Goal: Transaction & Acquisition: Purchase product/service

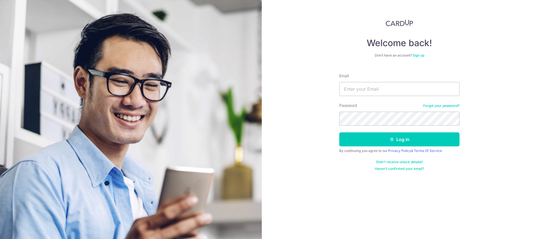
type input "daywolve@gmail.com"
click at [501, 105] on div "Welcome back! Don’t have an account? Sign up Email daywolve@gmail.com Password …" at bounding box center [399, 119] width 275 height 239
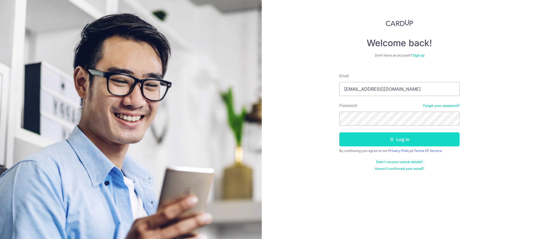
click at [409, 140] on button "Log in" at bounding box center [399, 139] width 120 height 14
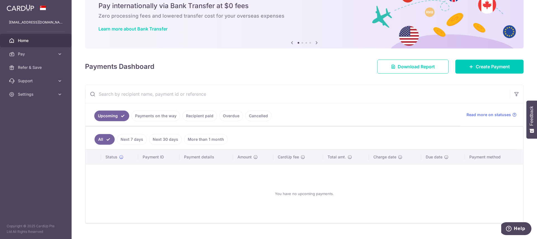
scroll to position [34, 0]
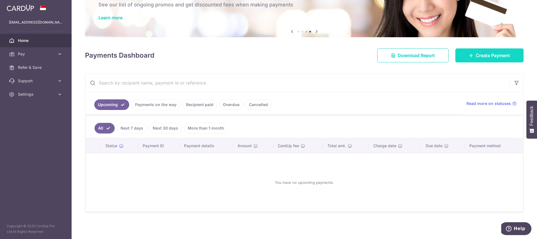
click at [482, 52] on span "Create Payment" at bounding box center [492, 55] width 34 height 7
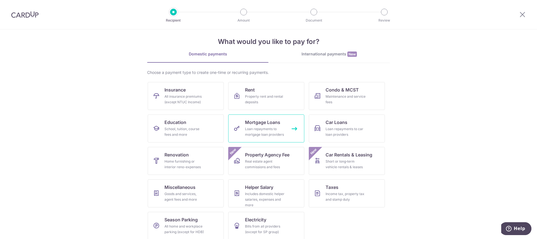
scroll to position [11, 0]
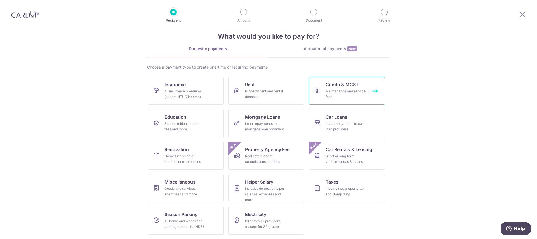
click at [336, 92] on div "Maintenance and service fees" at bounding box center [345, 93] width 40 height 11
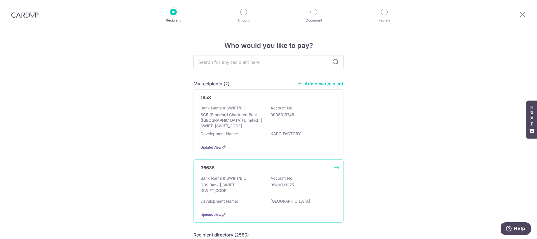
click at [317, 176] on div "Bank Name & SWIFT/BIC: DBS Bank | SWIFT: DBSSSGSGXXX Account No: 0549031275" at bounding box center [268, 185] width 136 height 21
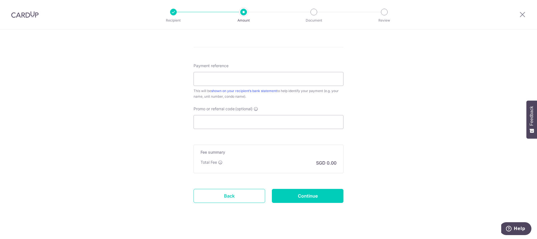
scroll to position [296, 0]
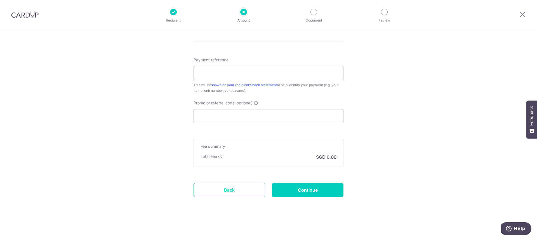
click at [230, 192] on link "Back" at bounding box center [229, 190] width 72 height 14
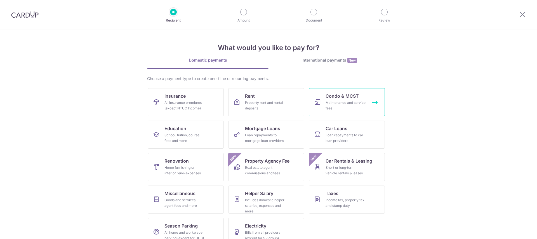
click at [345, 89] on link "Condo & MCST Maintenance and service fees" at bounding box center [347, 102] width 76 height 28
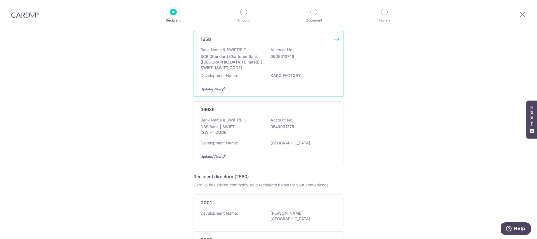
scroll to position [70, 0]
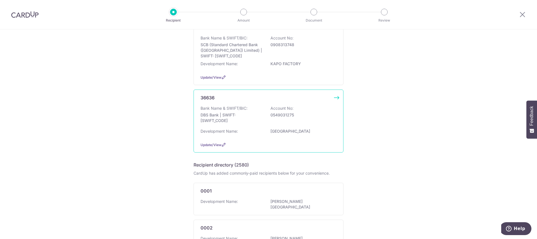
click at [300, 105] on div "Bank Name & SWIFT/BIC: DBS Bank | SWIFT: DBSSSGSGXXX Account No: 0549031275" at bounding box center [268, 115] width 136 height 21
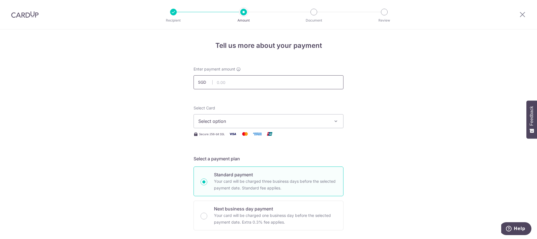
click at [264, 85] on input "text" at bounding box center [268, 82] width 150 height 14
type input "260.95"
click at [301, 118] on span "Select option" at bounding box center [263, 121] width 130 height 7
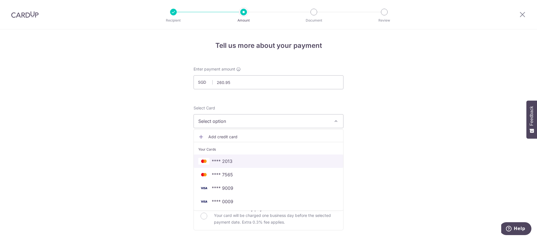
click at [235, 160] on span "**** 2013" at bounding box center [268, 161] width 140 height 7
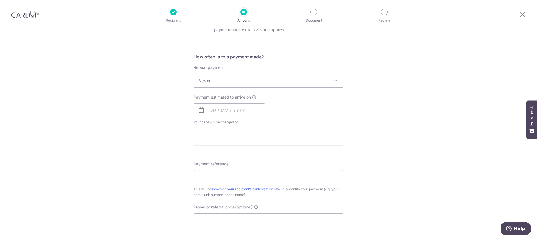
scroll to position [210, 0]
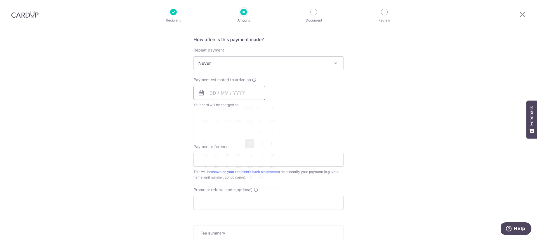
click at [233, 94] on input "text" at bounding box center [229, 93] width 72 height 14
click at [362, 143] on div "Tell us more about your payment Enter payment amount SGD 260.95 260.95 Select C…" at bounding box center [268, 73] width 537 height 506
click at [255, 97] on input "text" at bounding box center [229, 93] width 72 height 14
click at [250, 143] on link "9" at bounding box center [249, 143] width 9 height 9
type input "09/10/2025"
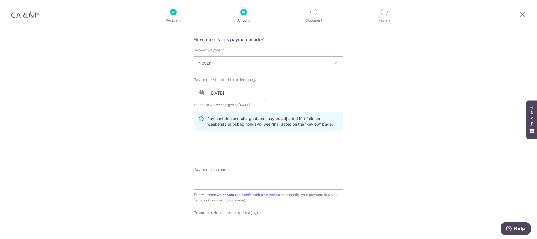
click at [356, 106] on div "Tell us more about your payment Enter payment amount SGD 260.95 260.95 Select C…" at bounding box center [268, 84] width 537 height 529
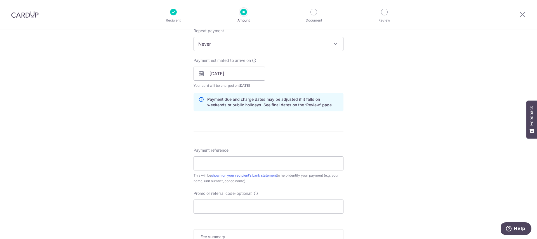
scroll to position [279, 0]
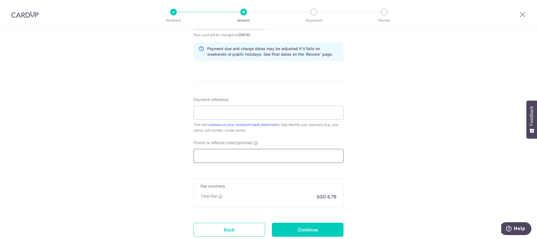
click at [286, 158] on input "Promo or referral code (optional)" at bounding box center [268, 156] width 150 height 14
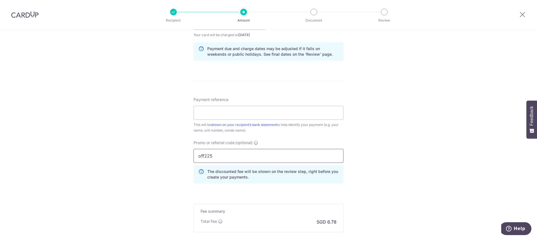
type input "off225"
click at [439, 124] on div "Tell us more about your payment Enter payment amount SGD 260.95 260.95 Select C…" at bounding box center [268, 27] width 537 height 554
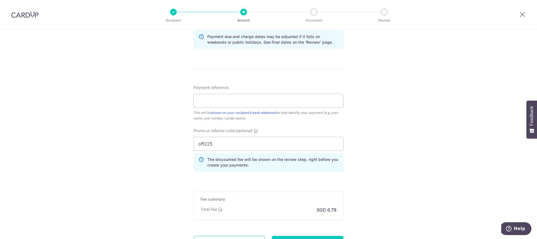
scroll to position [274, 0]
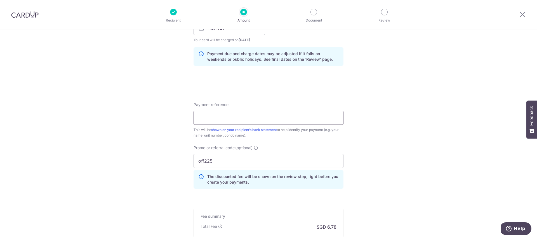
click at [256, 118] on input "Payment reference" at bounding box center [268, 118] width 150 height 14
type input "Blk28 08-139"
click at [400, 150] on div "Tell us more about your payment Enter payment amount SGD 260.95 260.95 Select C…" at bounding box center [268, 32] width 537 height 554
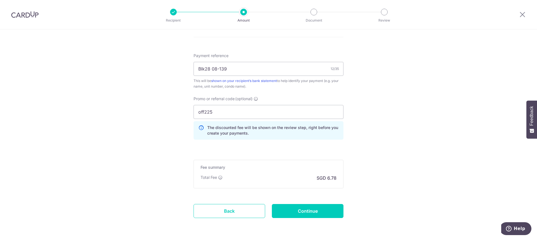
scroll to position [344, 0]
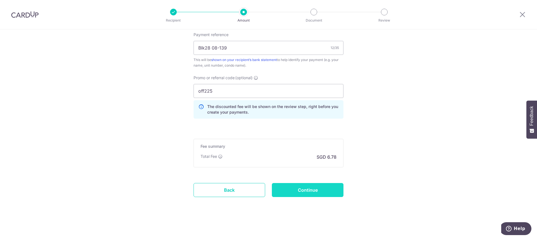
click at [317, 190] on input "Continue" at bounding box center [308, 190] width 72 height 14
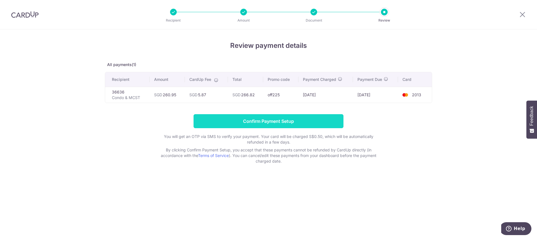
click at [261, 122] on input "Confirm Payment Setup" at bounding box center [268, 121] width 150 height 14
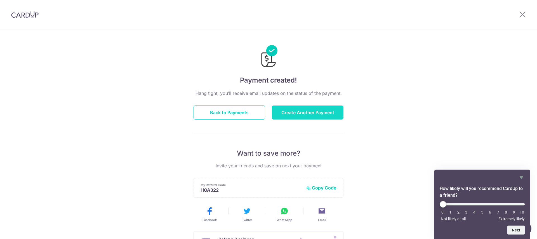
click at [311, 112] on button "Create Another Payment" at bounding box center [308, 112] width 72 height 14
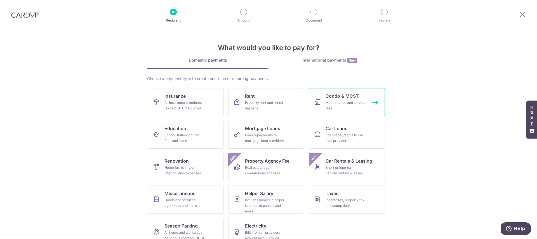
click at [337, 105] on div "Maintenance and service fees" at bounding box center [345, 105] width 40 height 11
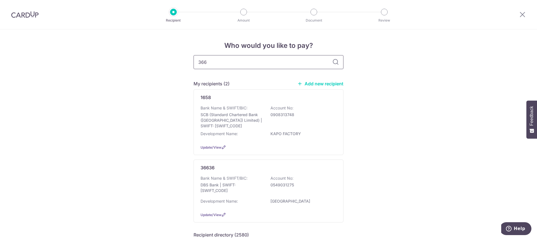
type input "3663"
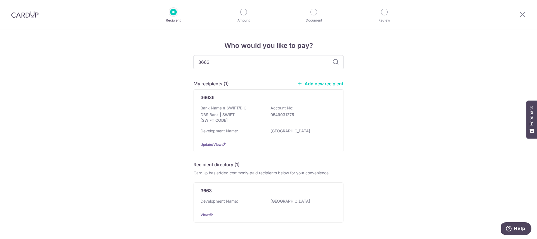
scroll to position [16, 0]
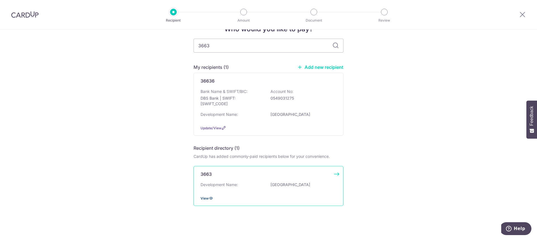
click at [205, 199] on span "View" at bounding box center [204, 198] width 8 height 4
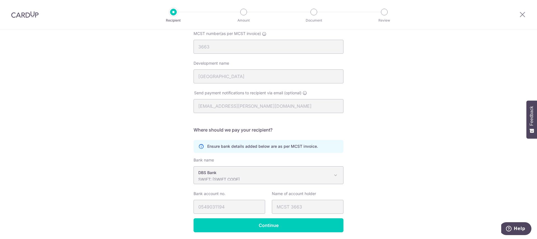
scroll to position [79, 0]
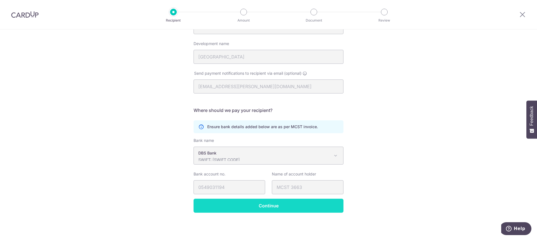
click at [273, 205] on input "Continue" at bounding box center [268, 205] width 150 height 14
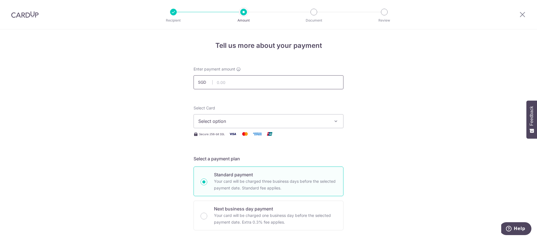
click at [229, 82] on input "text" at bounding box center [268, 82] width 150 height 14
type input "271.94"
click at [264, 122] on span "Select option" at bounding box center [263, 121] width 130 height 7
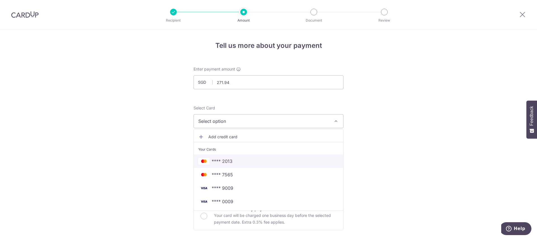
click at [248, 159] on span "**** 2013" at bounding box center [268, 161] width 140 height 7
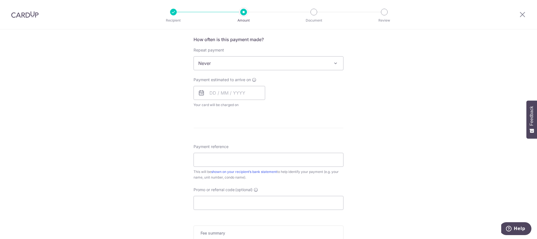
scroll to position [140, 0]
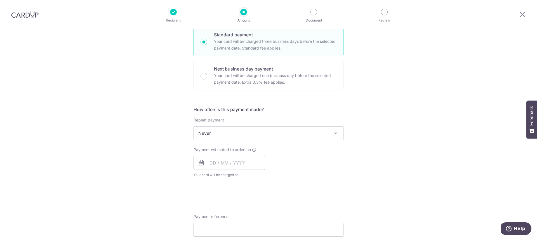
click at [276, 135] on span "Never" at bounding box center [268, 132] width 149 height 13
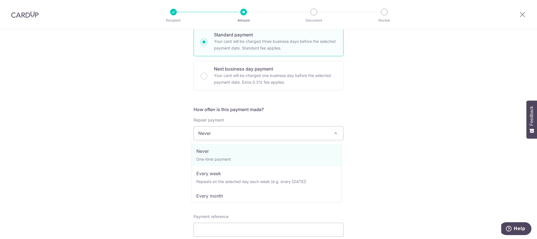
click at [276, 135] on span "Never" at bounding box center [268, 132] width 149 height 13
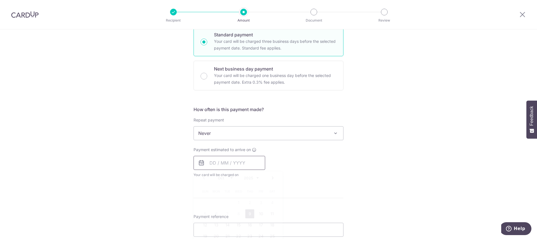
click at [237, 165] on input "text" at bounding box center [229, 163] width 72 height 14
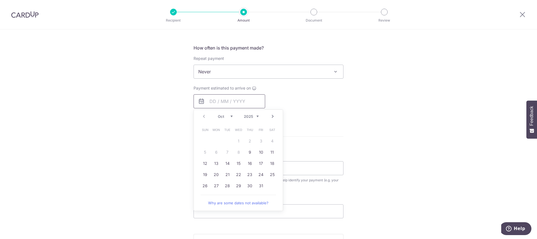
scroll to position [210, 0]
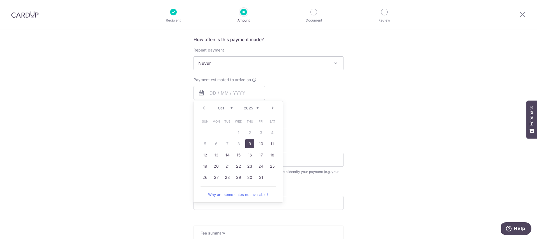
click at [246, 144] on link "9" at bounding box center [249, 143] width 9 height 9
type input "09/10/2025"
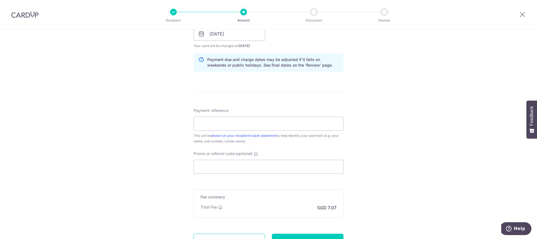
scroll to position [279, 0]
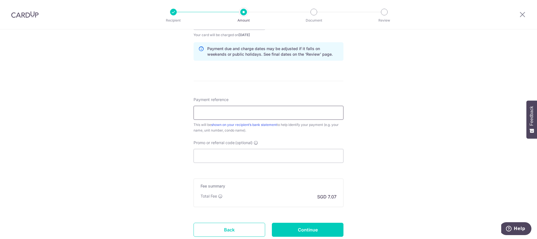
click at [276, 115] on input "Payment reference" at bounding box center [268, 113] width 150 height 14
type input "Blk28 08-139"
click at [400, 139] on div "Tell us more about your payment Enter payment amount SGD 271.94 271.94 Select C…" at bounding box center [268, 14] width 537 height 529
click at [278, 150] on input "Promo or referral code (optional)" at bounding box center [268, 156] width 150 height 14
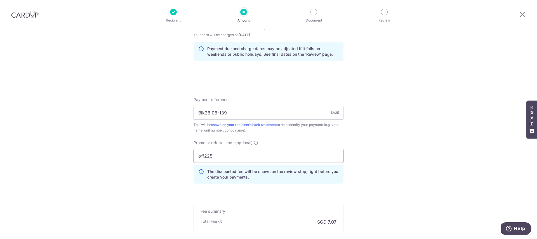
type input "off225"
click at [364, 150] on div "Tell us more about your payment Enter payment amount SGD 271.94 271.94 Select C…" at bounding box center [268, 27] width 537 height 554
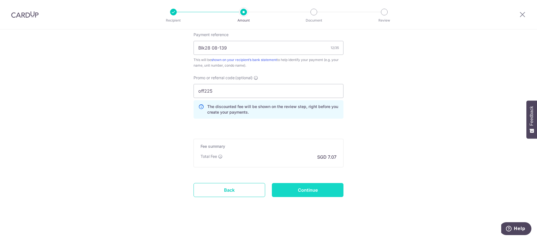
click at [314, 187] on input "Continue" at bounding box center [308, 190] width 72 height 14
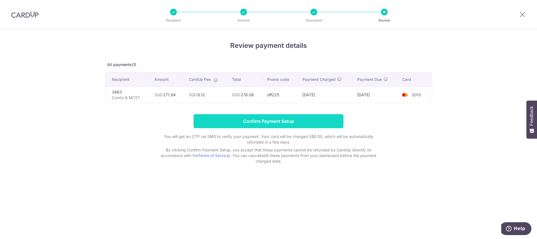
click at [257, 120] on input "Confirm Payment Setup" at bounding box center [268, 121] width 150 height 14
